Goal: Information Seeking & Learning: Learn about a topic

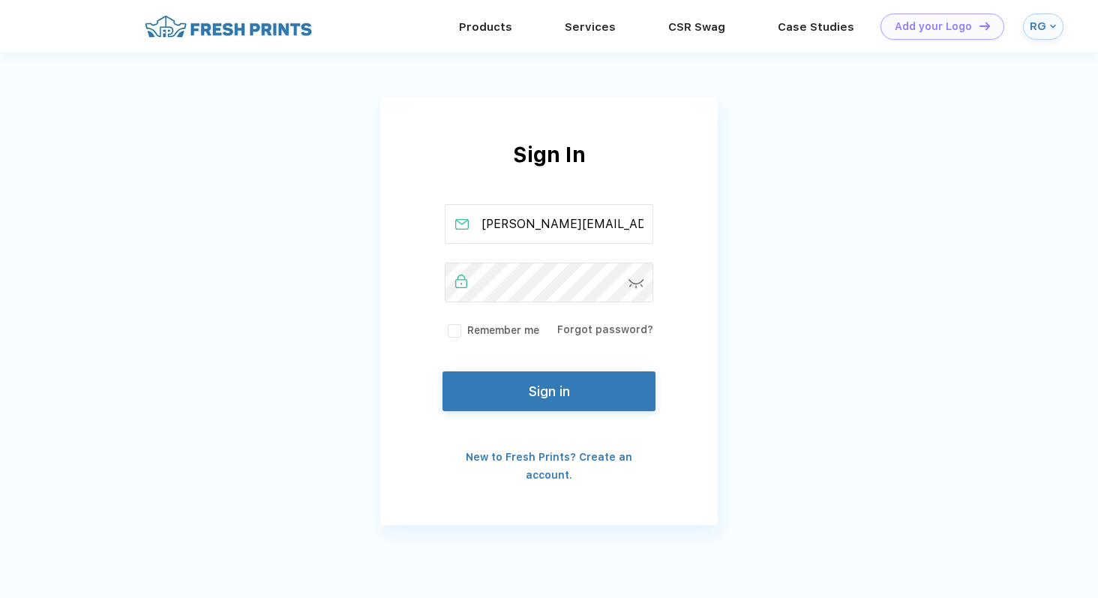
click at [534, 378] on button "Sign in" at bounding box center [549, 391] width 213 height 40
click at [539, 386] on button "Sign in" at bounding box center [549, 391] width 213 height 40
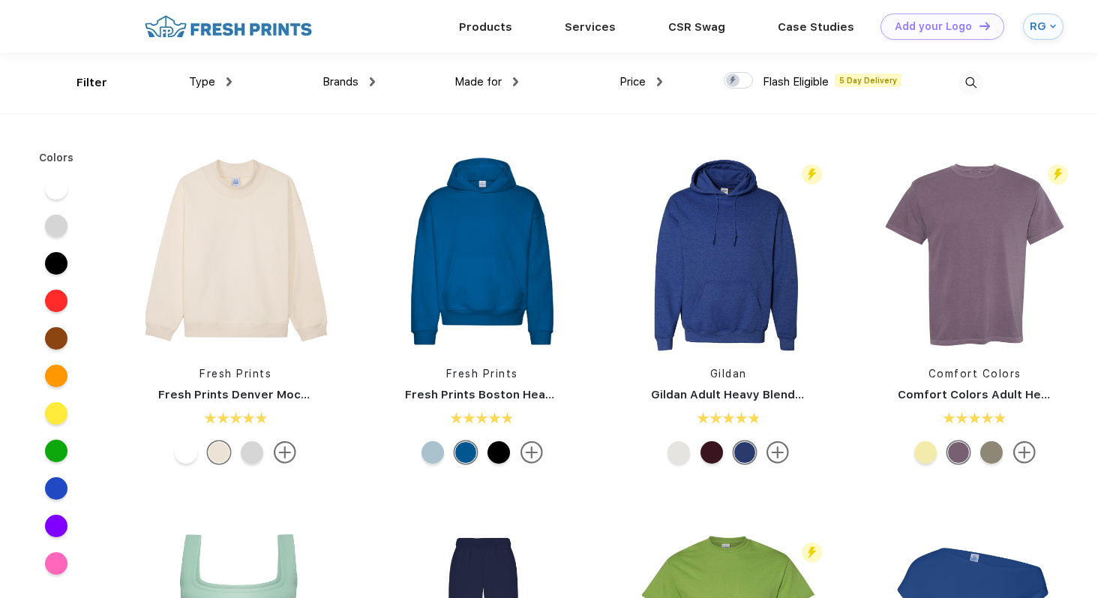
click at [347, 70] on div "Brands Most Popular Brands Moleskine Hydroflask Marine Layer S'well Vineyard Vi…" at bounding box center [303, 83] width 143 height 61
click at [347, 79] on span "Brands" at bounding box center [341, 82] width 36 height 14
click at [375, 86] on div "Made for Unisex Women Men Youth" at bounding box center [446, 83] width 143 height 61
click at [371, 86] on img at bounding box center [372, 81] width 5 height 9
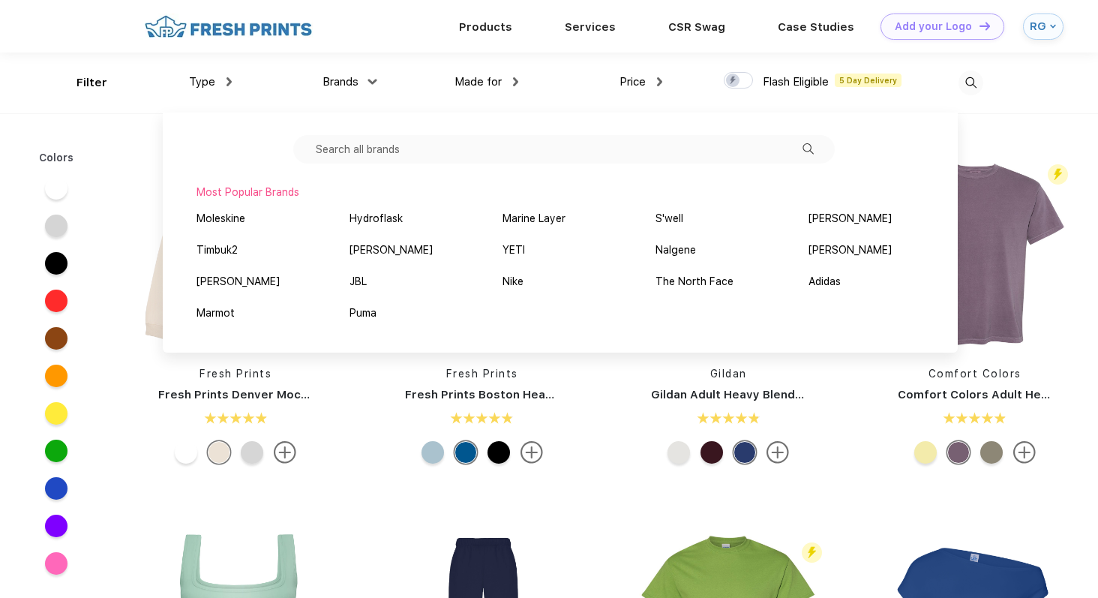
click at [386, 138] on input "text" at bounding box center [564, 149] width 542 height 29
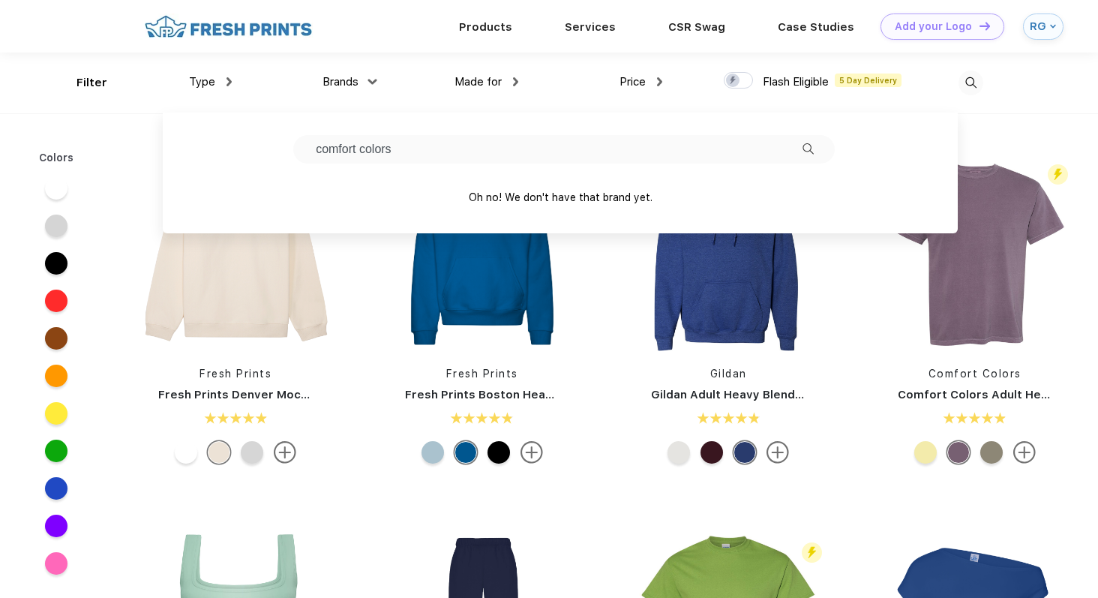
click at [794, 146] on input "comfort colors" at bounding box center [564, 149] width 542 height 29
type input "comfort colors"
click at [1035, 140] on div "Fresh Prints Fresh Prints Denver Mock Neck Heavyweight Sweatshirt Fresh Prints …" at bounding box center [606, 500] width 986 height 756
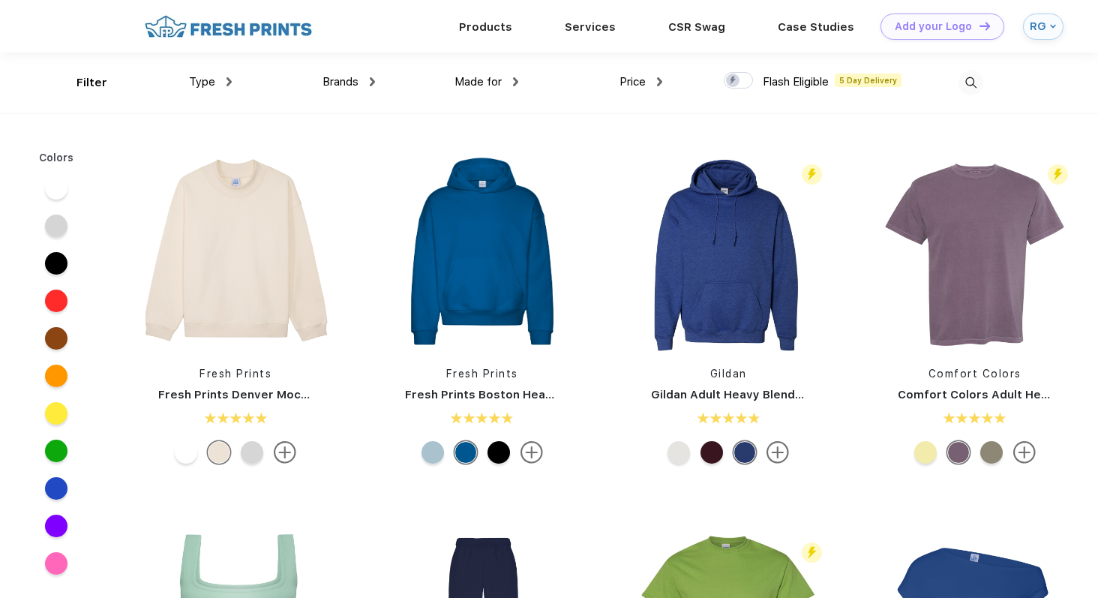
click at [206, 80] on span "Type" at bounding box center [202, 82] width 26 height 14
click at [215, 84] on div "Type" at bounding box center [210, 82] width 43 height 17
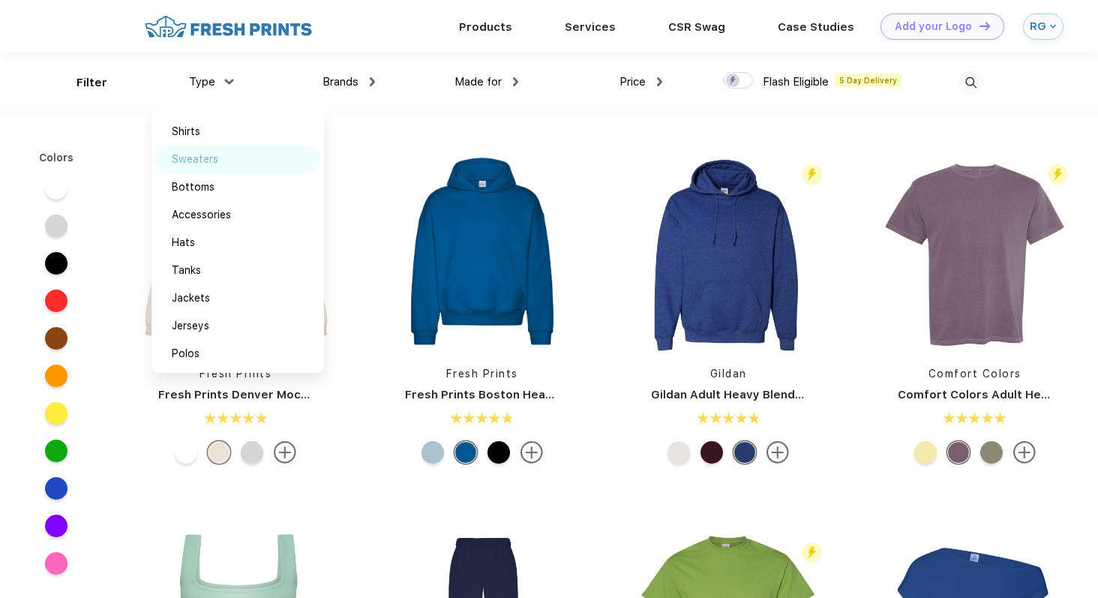
click at [210, 161] on div "Sweaters" at bounding box center [195, 160] width 47 height 16
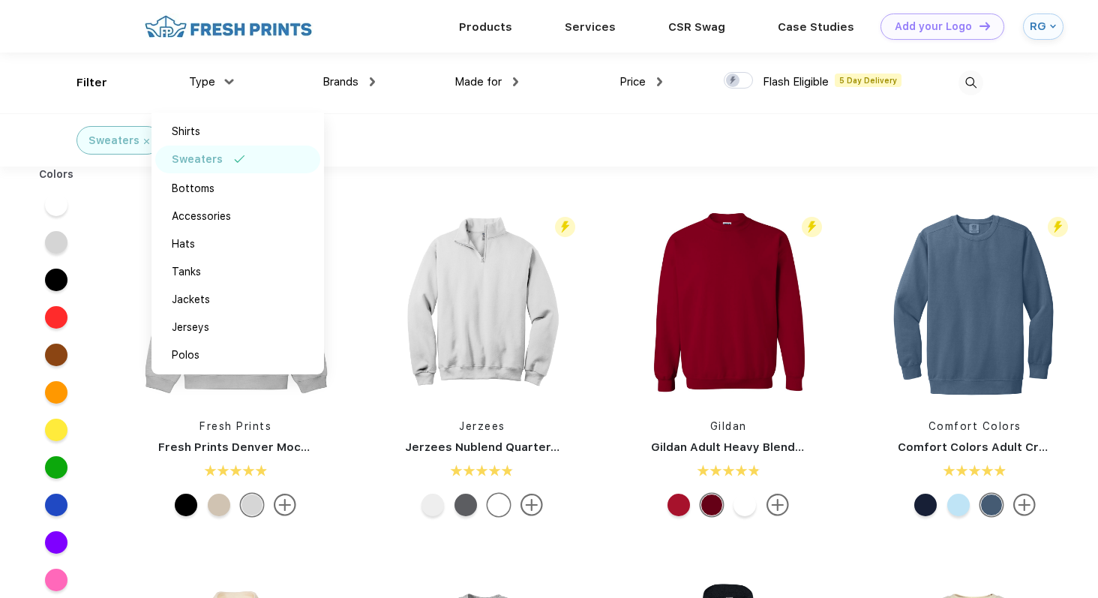
click at [353, 146] on div "Sweaters" at bounding box center [549, 139] width 1098 height 53
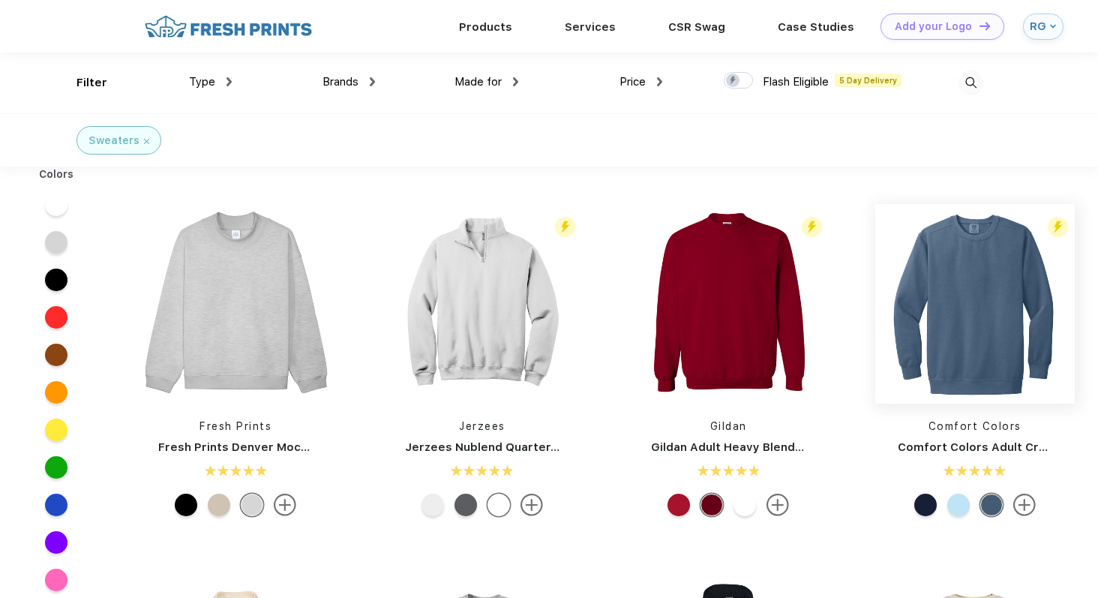
click at [987, 368] on img at bounding box center [976, 304] width 200 height 200
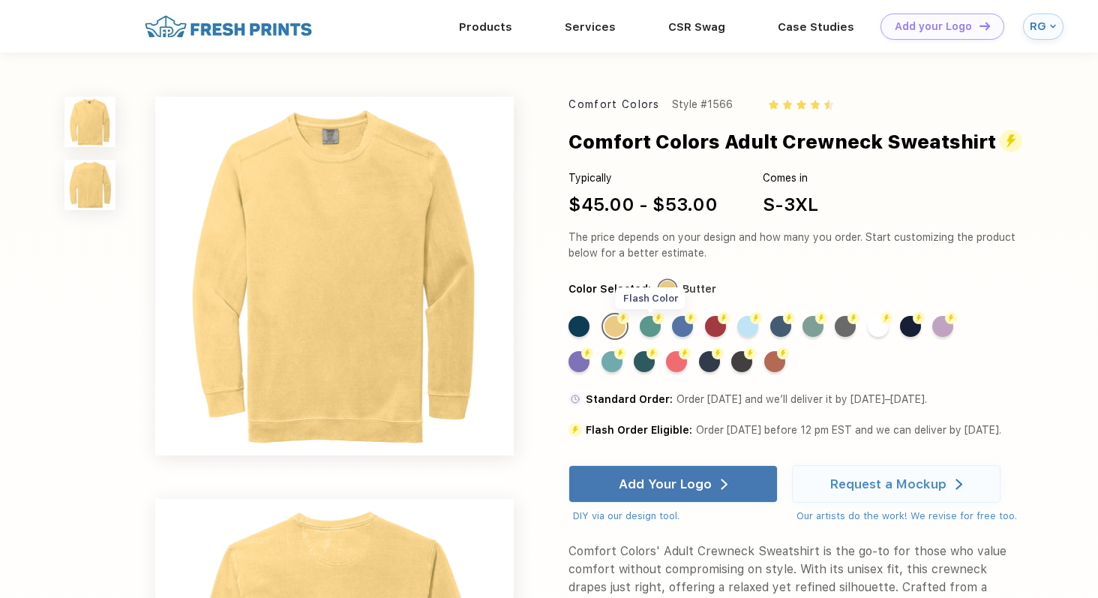
click at [656, 326] on div "Flash Color" at bounding box center [650, 326] width 21 height 21
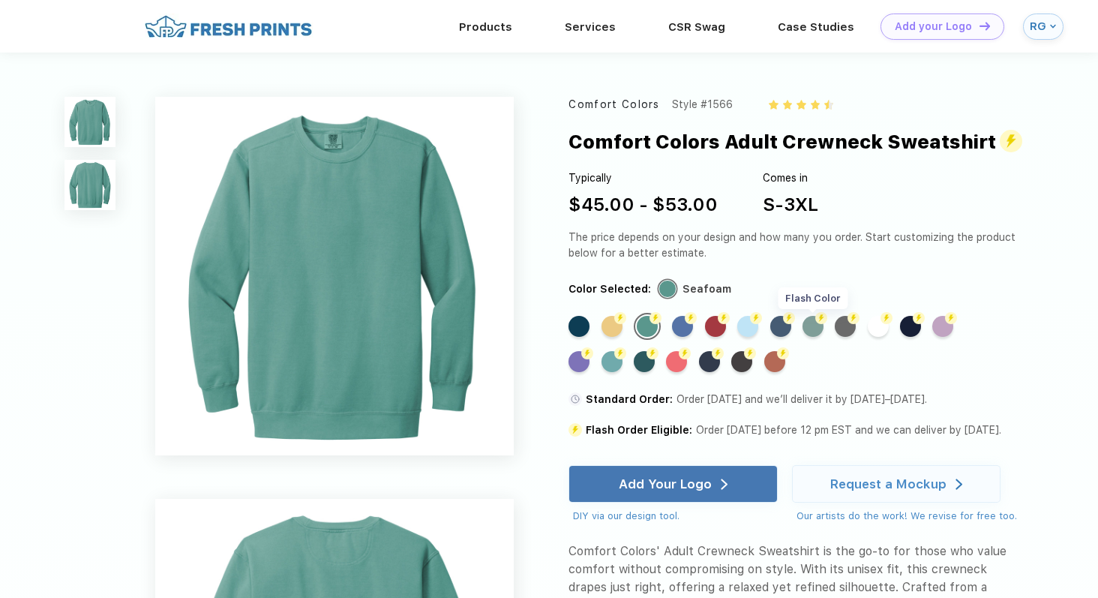
click at [814, 329] on div "Flash Color" at bounding box center [813, 326] width 21 height 21
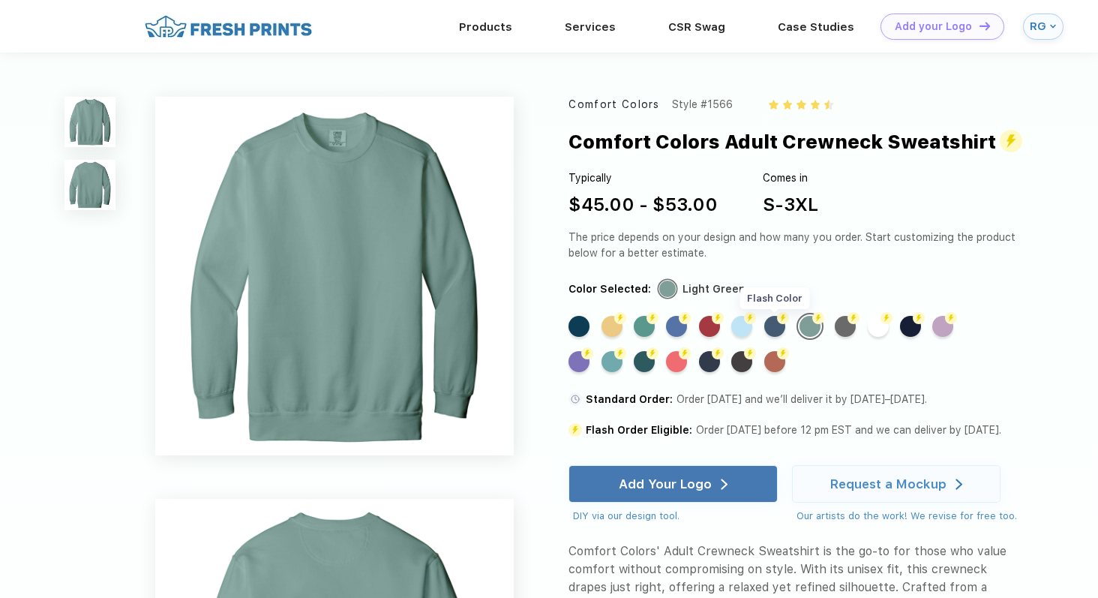
click at [784, 329] on div "Flash Color" at bounding box center [774, 326] width 21 height 21
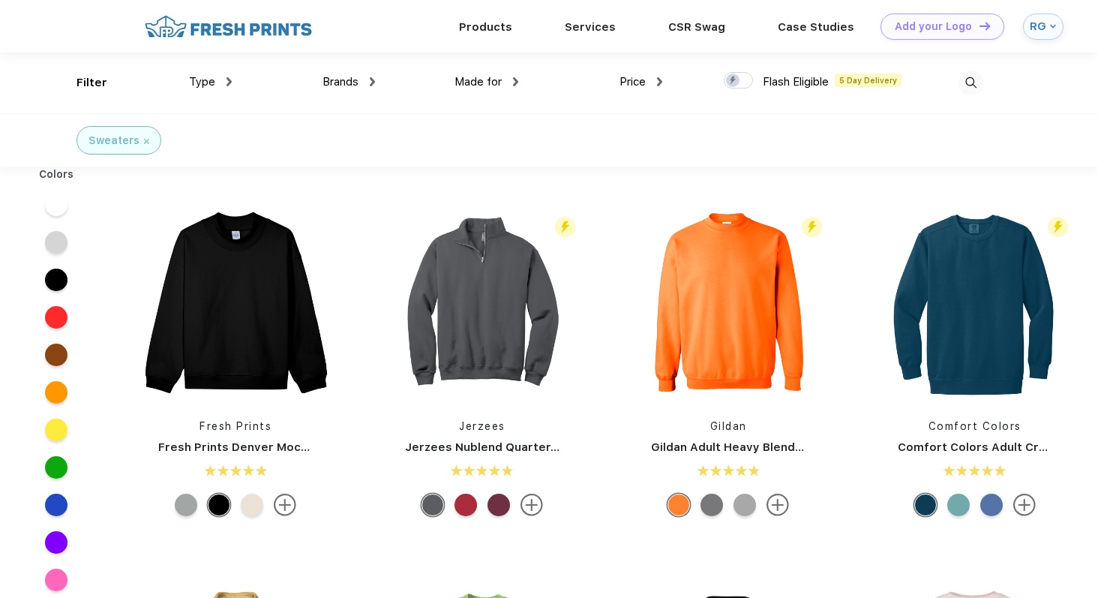
click at [967, 73] on img at bounding box center [971, 83] width 25 height 25
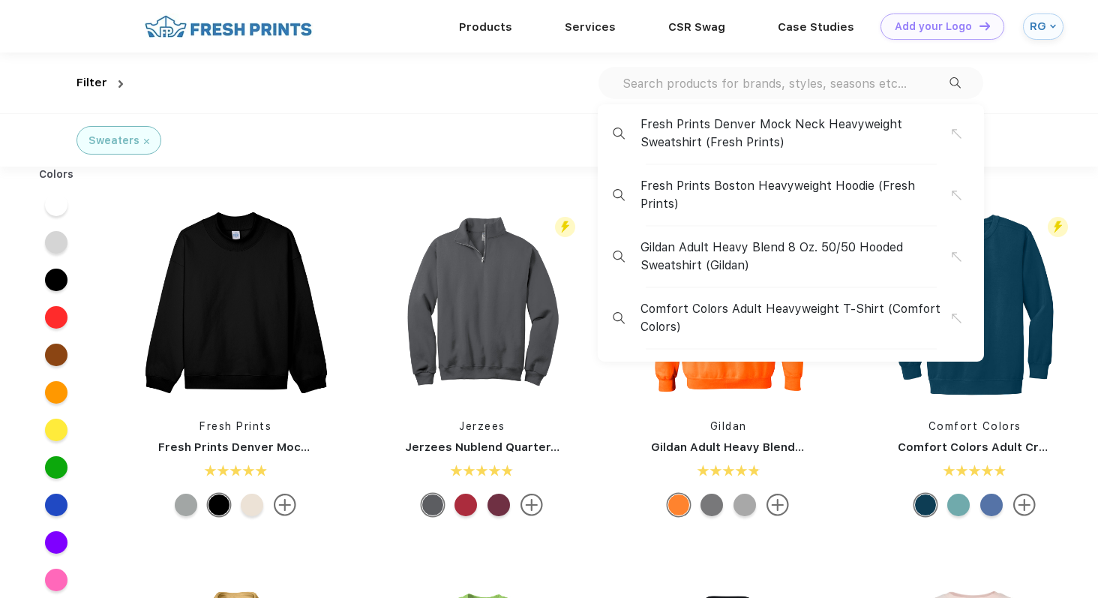
click at [685, 86] on input "text" at bounding box center [785, 83] width 329 height 17
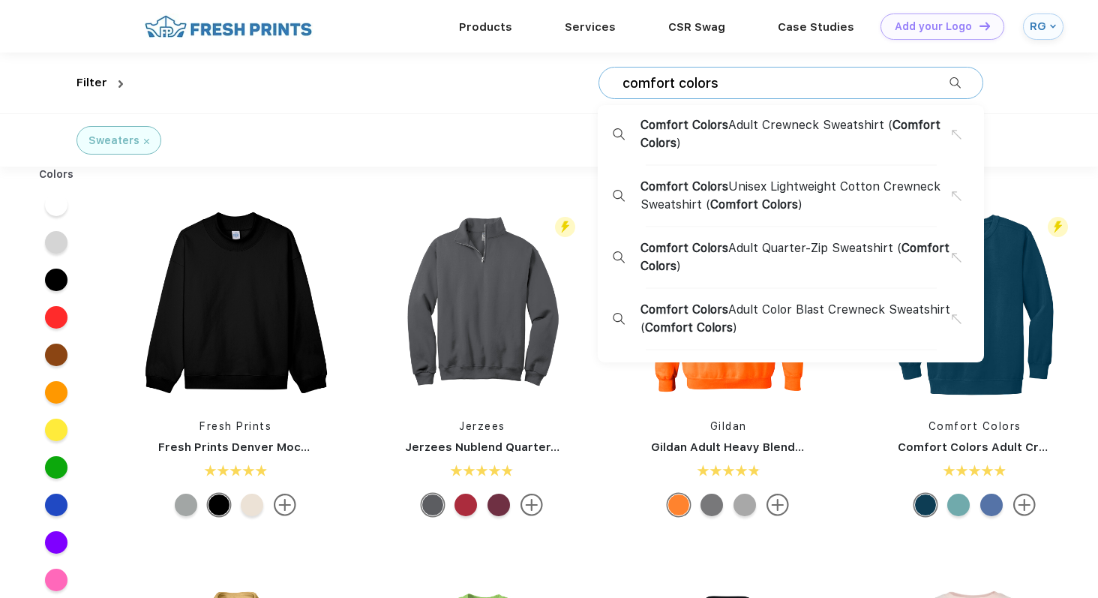
type input "comfort colors"
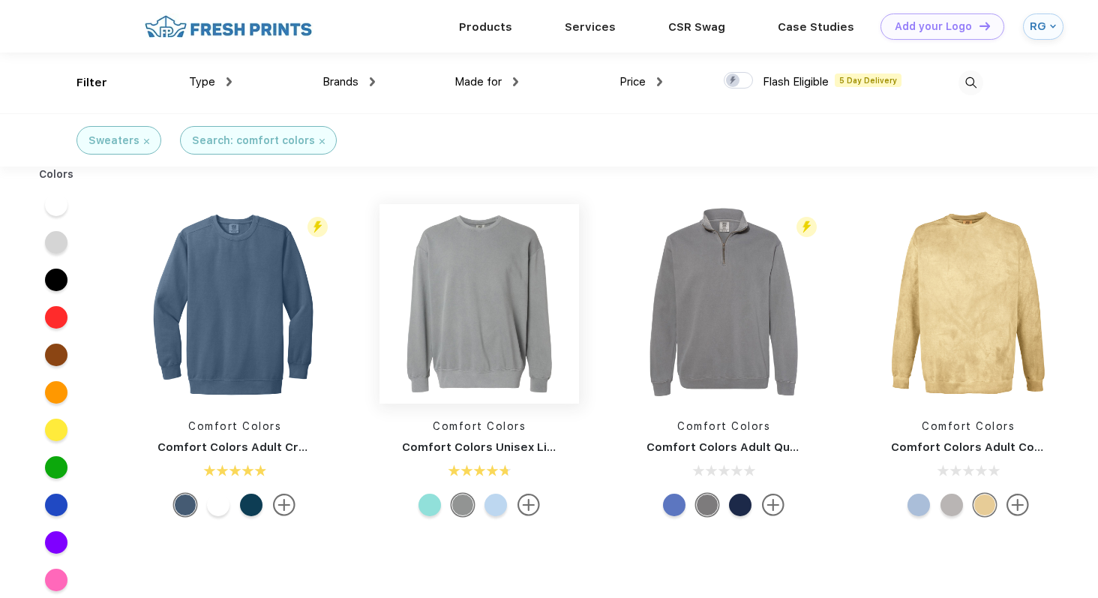
click at [497, 337] on img at bounding box center [480, 304] width 200 height 200
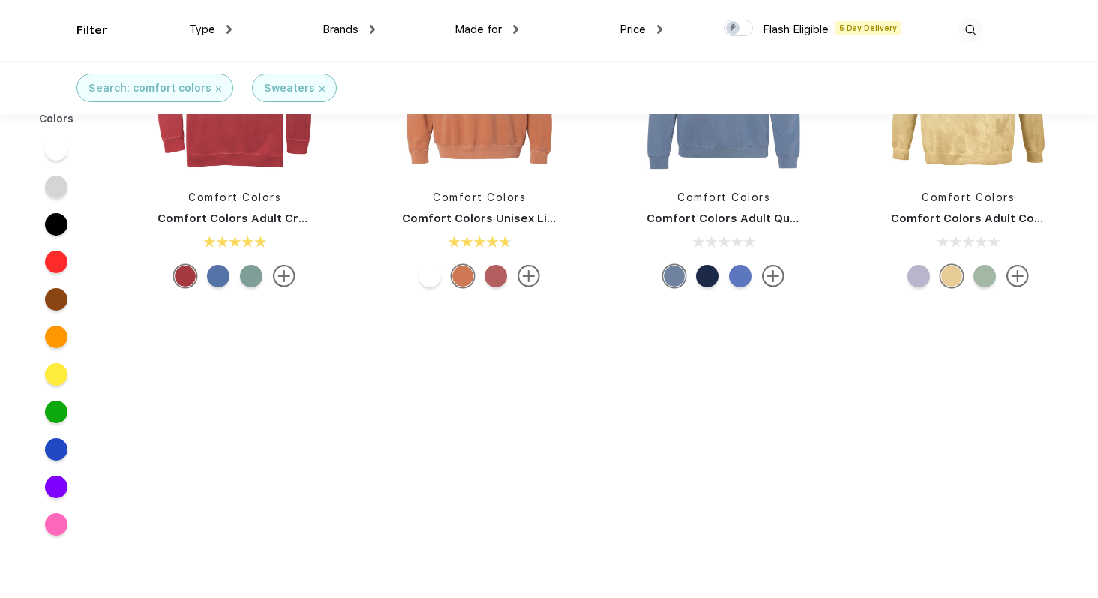
scroll to position [128, 0]
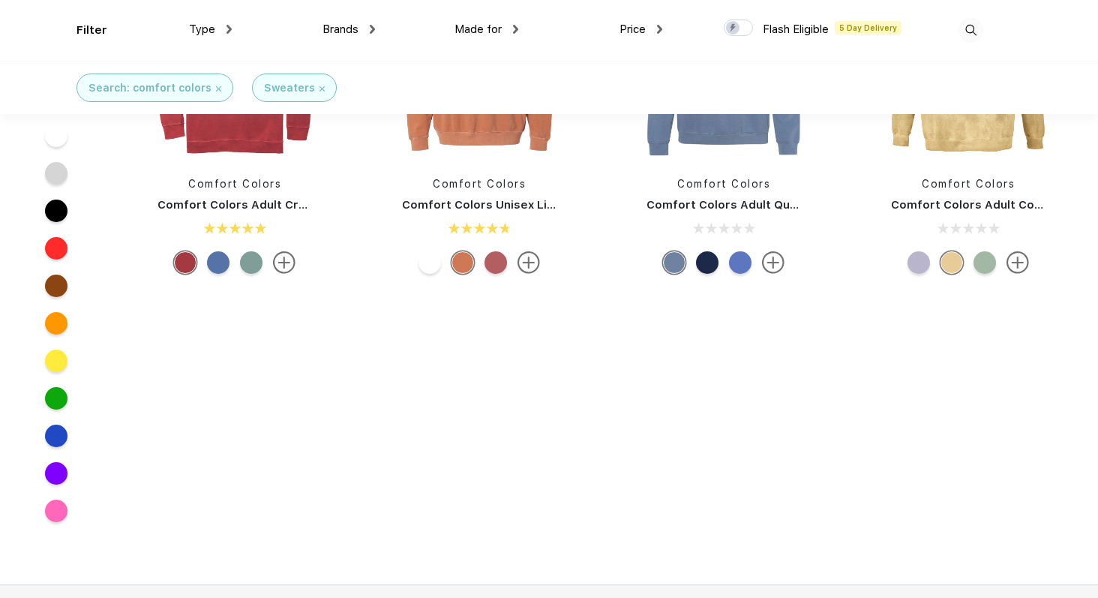
click at [982, 269] on div at bounding box center [985, 262] width 23 height 23
click at [982, 265] on div at bounding box center [985, 262] width 23 height 23
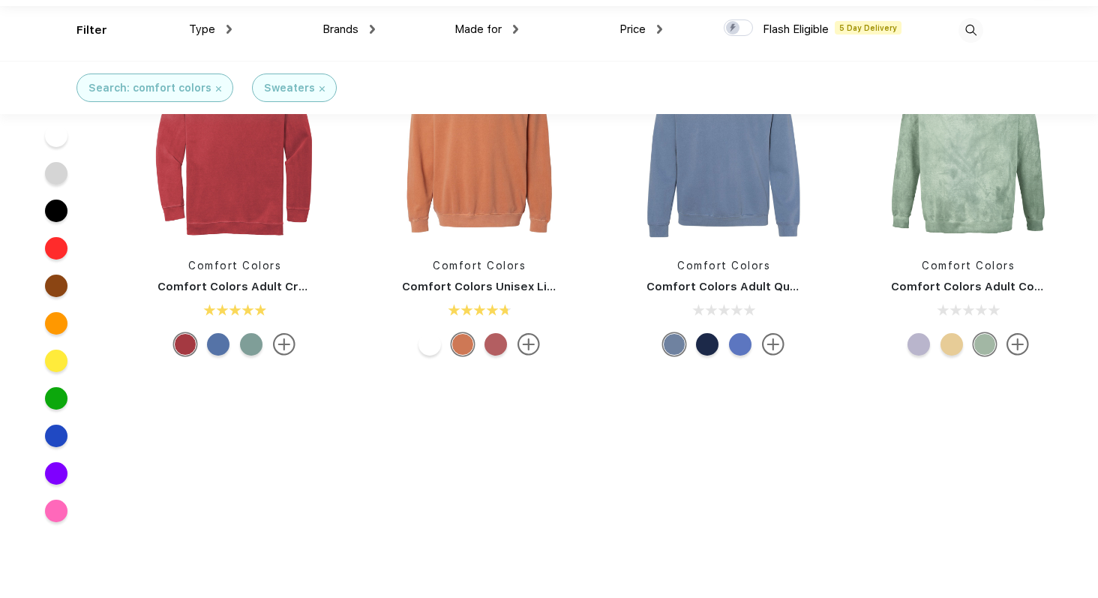
scroll to position [0, 0]
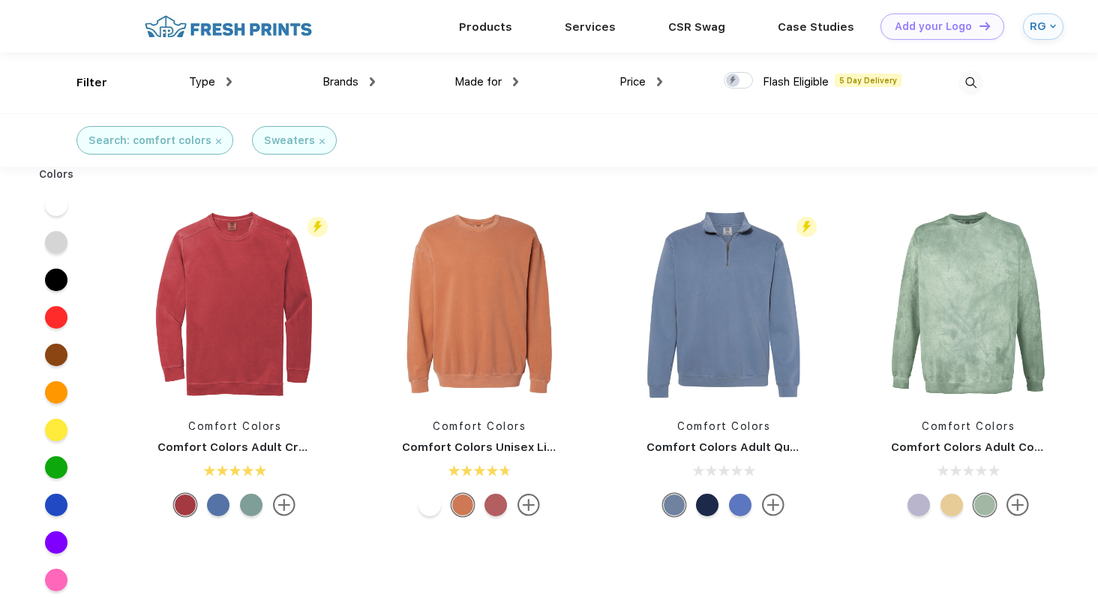
click at [256, 506] on div at bounding box center [251, 505] width 23 height 23
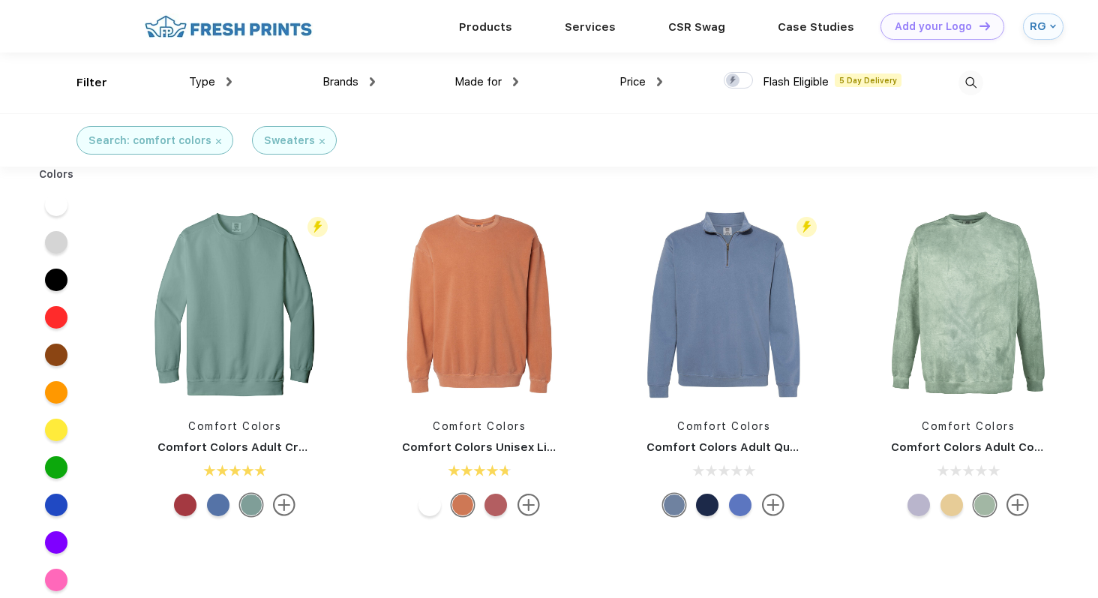
click at [253, 451] on link "Comfort Colors Adult Crewneck Sweatshirt" at bounding box center [283, 447] width 251 height 14
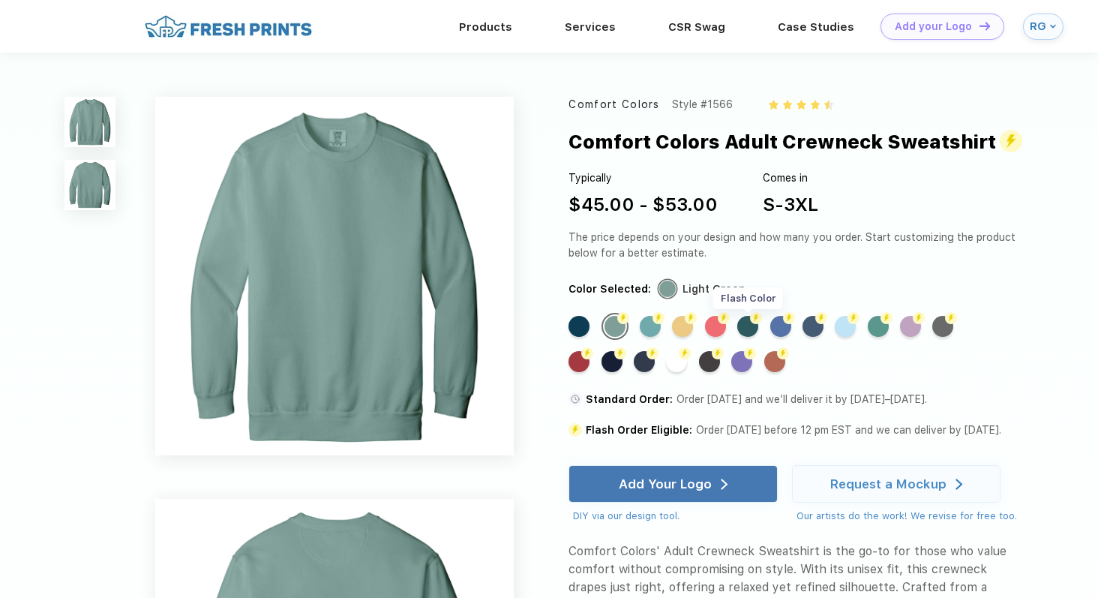
click at [750, 322] on div "Flash Color" at bounding box center [747, 326] width 21 height 21
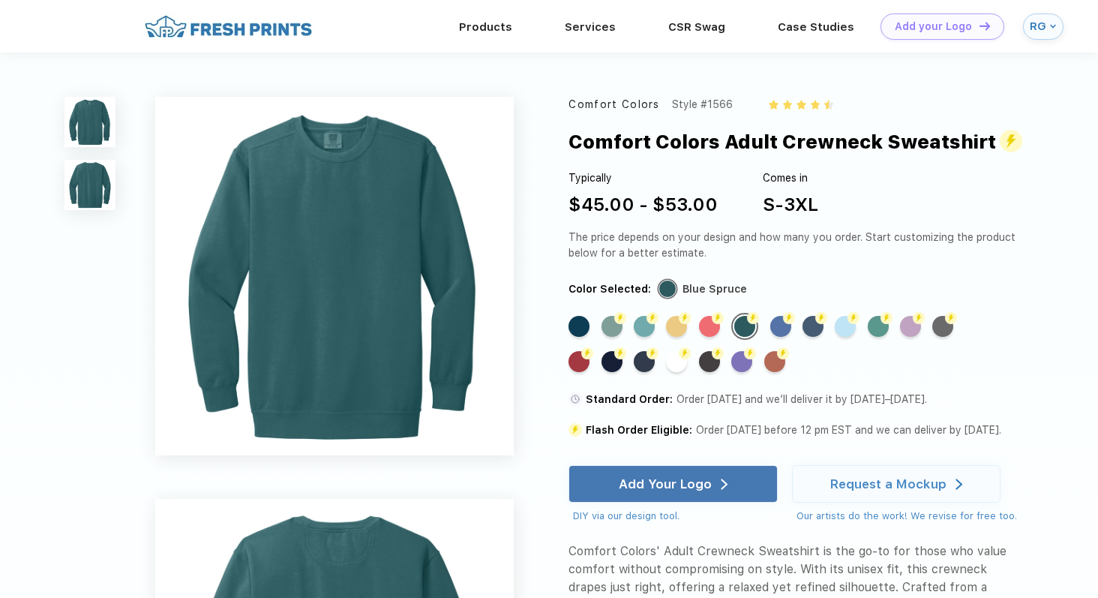
click at [565, 319] on div "Comfort Colors Style #1566 Comfort Colors Adult Crewneck Sweatshirt Typically $…" at bounding box center [549, 609] width 1098 height 1113
click at [579, 320] on div "Standard Color" at bounding box center [579, 326] width 21 height 21
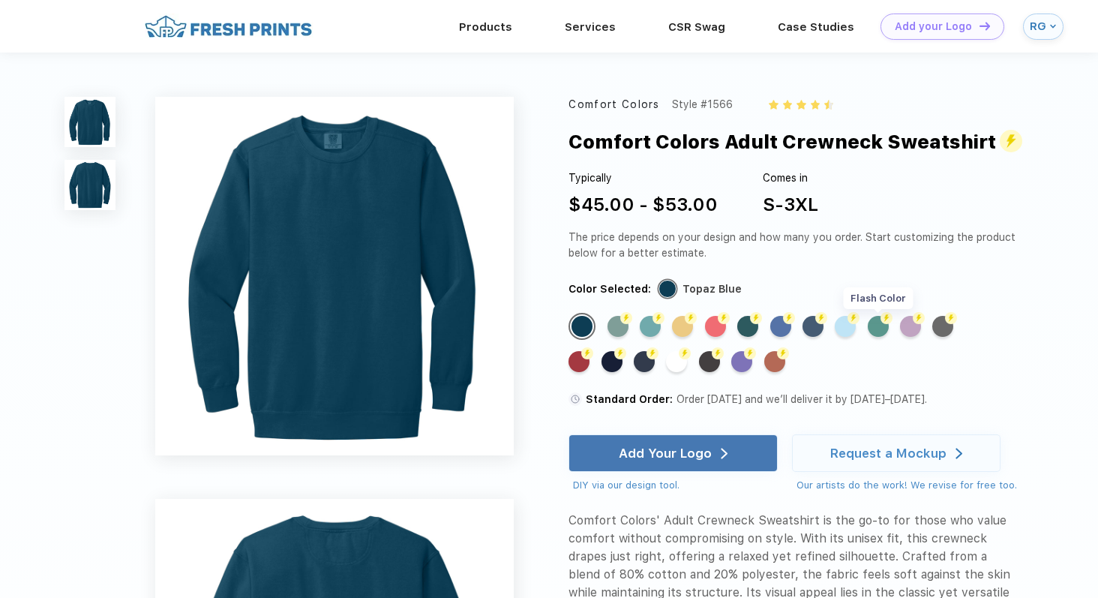
click at [878, 332] on div "Flash Color" at bounding box center [878, 326] width 21 height 21
